Goal: Obtain resource: Download file/media

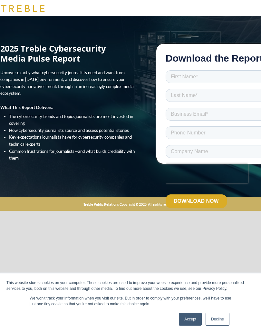
click at [216, 316] on link "Decline" at bounding box center [218, 319] width 24 height 13
